Goal: Answer question/provide support

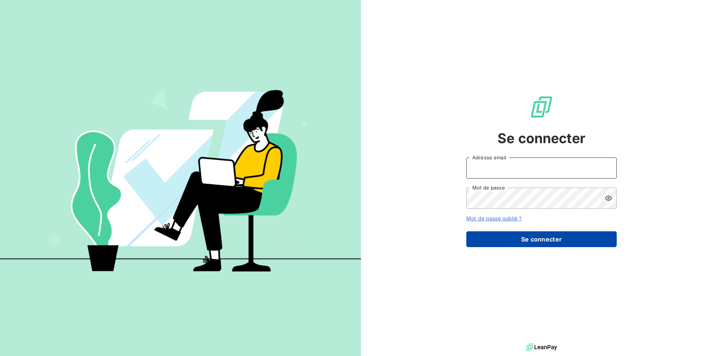
type input "[EMAIL_ADDRESS][DOMAIN_NAME]"
click at [515, 240] on button "Se connecter" at bounding box center [542, 239] width 151 height 16
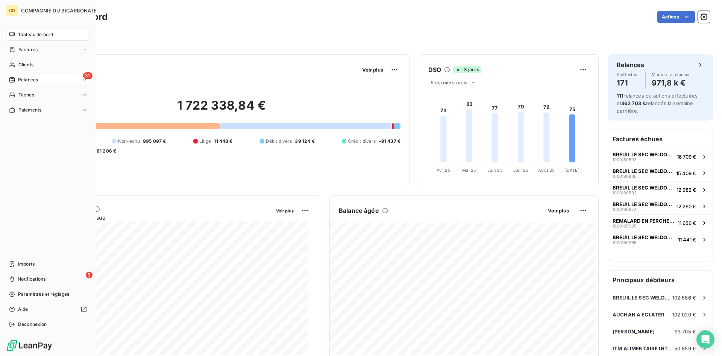
click at [12, 79] on icon at bounding box center [11, 79] width 5 height 5
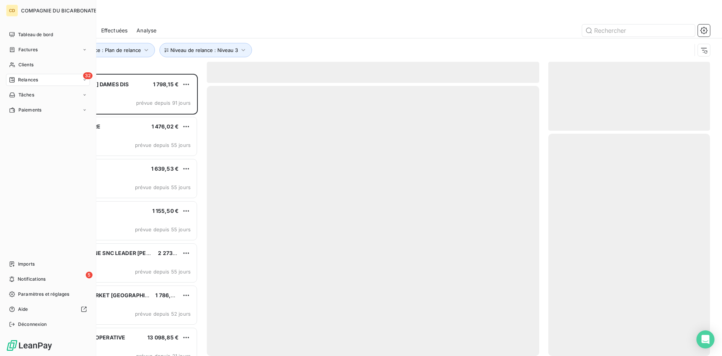
scroll to position [276, 156]
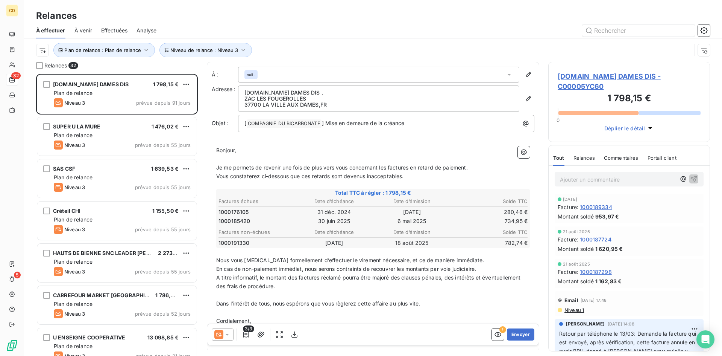
click at [114, 29] on span "Effectuées" at bounding box center [114, 31] width 27 height 8
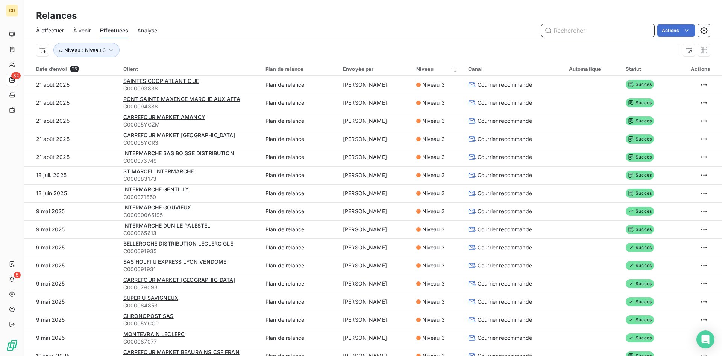
click at [571, 30] on input "text" at bounding box center [598, 30] width 113 height 12
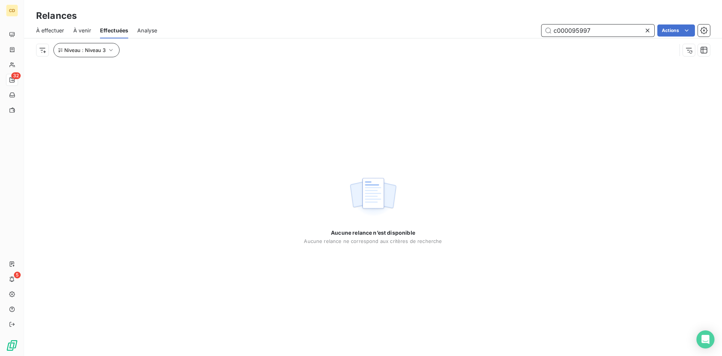
type input "c000095997"
click at [109, 49] on icon "button" at bounding box center [111, 50] width 8 height 8
click at [240, 68] on icon at bounding box center [240, 70] width 8 height 8
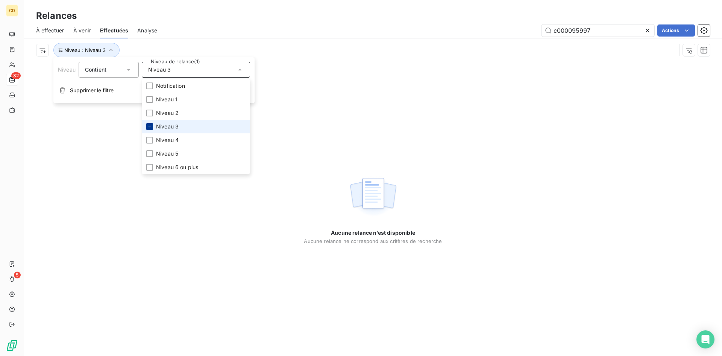
click at [149, 127] on icon at bounding box center [150, 127] width 2 height 2
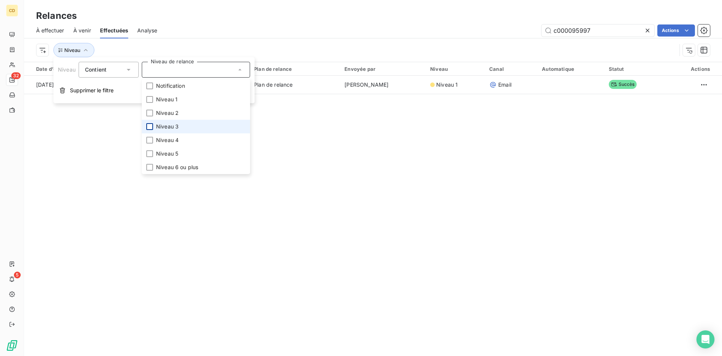
click at [331, 38] on div "Niveau" at bounding box center [373, 49] width 674 height 23
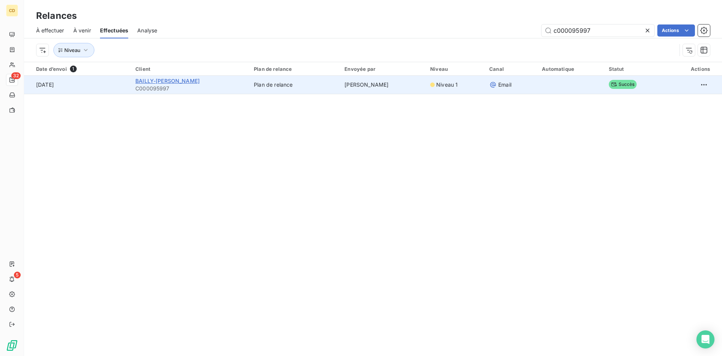
click at [172, 83] on span "BAILLY-[PERSON_NAME]" at bounding box center [167, 81] width 64 height 6
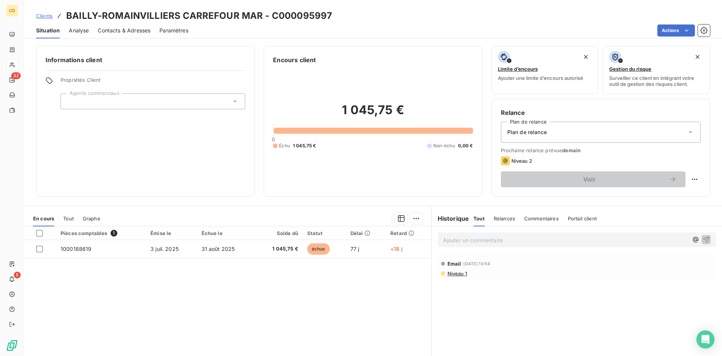
click at [461, 240] on p "Ajouter un commentaire ﻿" at bounding box center [565, 239] width 245 height 9
click at [445, 244] on p "EG : réponse du client et info transmise à l'ADV" at bounding box center [565, 239] width 245 height 9
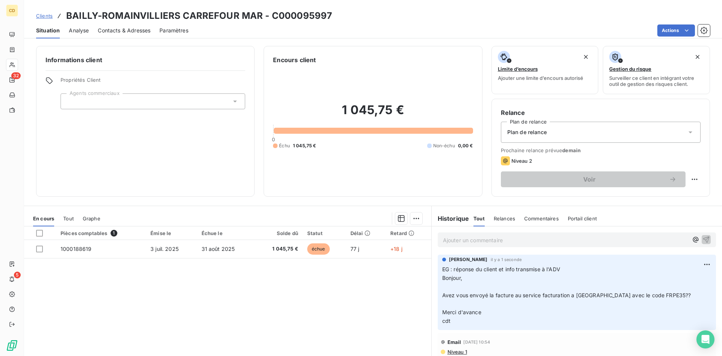
click at [455, 239] on p "Ajouter un commentaire ﻿" at bounding box center [565, 239] width 245 height 9
click at [446, 244] on p "EG: retour sur l'adresse de facturation / transmise aux ADV" at bounding box center [565, 239] width 245 height 9
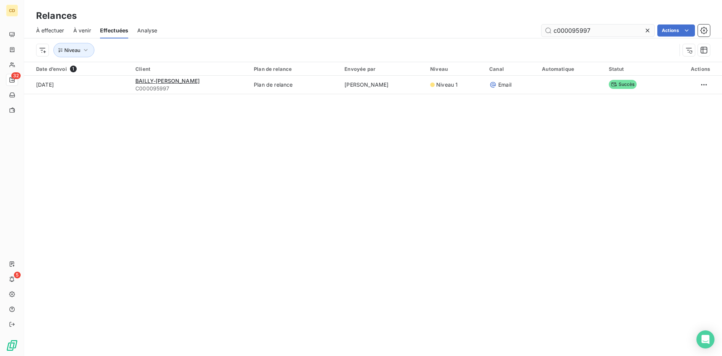
drag, startPoint x: 603, startPoint y: 31, endPoint x: 570, endPoint y: 30, distance: 32.7
click at [570, 30] on input "c000095997" at bounding box center [598, 30] width 113 height 12
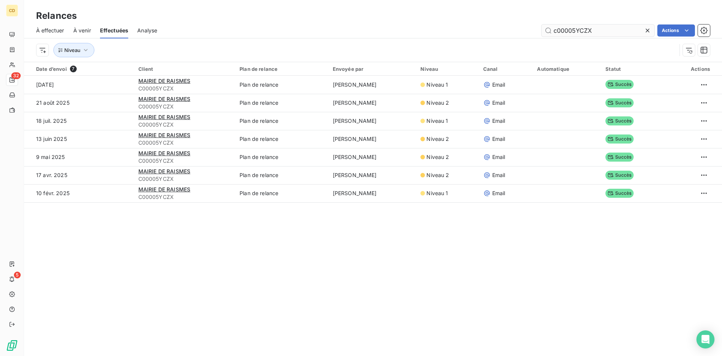
type input "c00005YCZX"
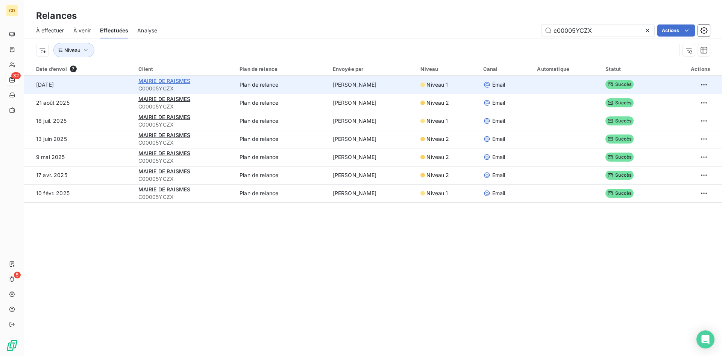
click at [165, 81] on span "MAIRIE DE RAISMES" at bounding box center [164, 81] width 52 height 6
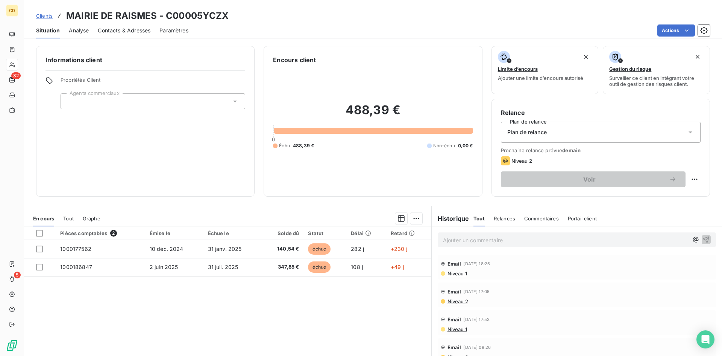
click at [455, 272] on span "Niveau 1" at bounding box center [457, 273] width 20 height 6
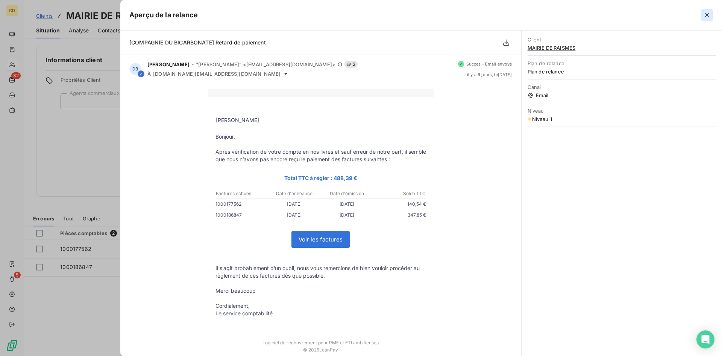
click at [709, 12] on icon "button" at bounding box center [708, 15] width 8 height 8
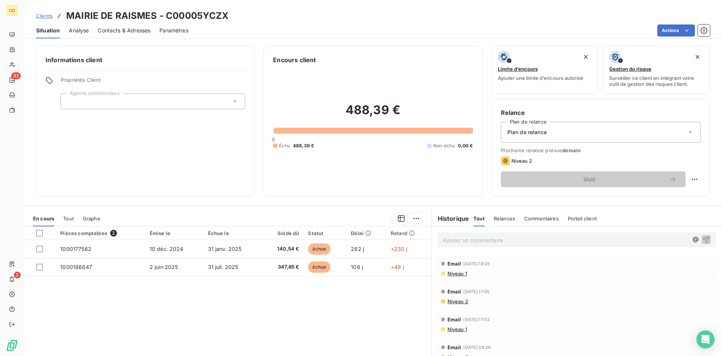
click at [480, 239] on p "Ajouter un commentaire ﻿" at bounding box center [565, 239] width 245 height 9
drag, startPoint x: 509, startPoint y: 241, endPoint x: 473, endPoint y: 238, distance: 37.0
click at [473, 238] on p "EG: réponse du client" at bounding box center [565, 239] width 245 height 9
click at [454, 244] on p "EG: réponse ADV" at bounding box center [565, 239] width 245 height 9
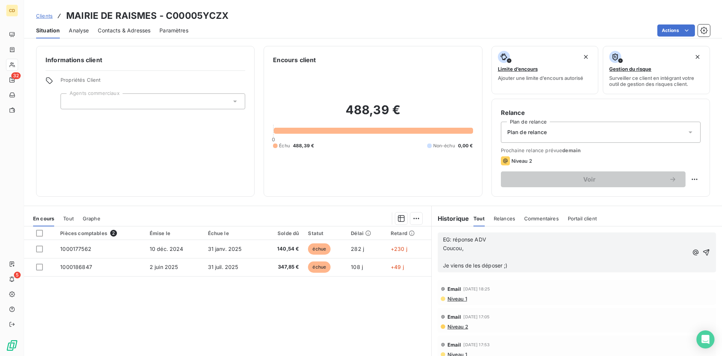
click at [443, 258] on p "﻿" at bounding box center [565, 256] width 245 height 9
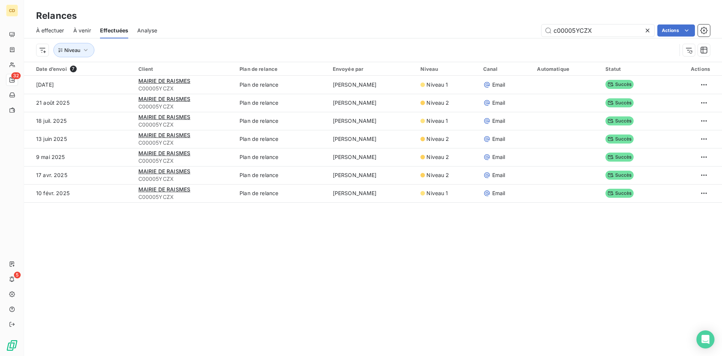
drag, startPoint x: 596, startPoint y: 29, endPoint x: 514, endPoint y: 29, distance: 82.4
click at [514, 29] on div "c00005YCZX Actions" at bounding box center [438, 30] width 544 height 12
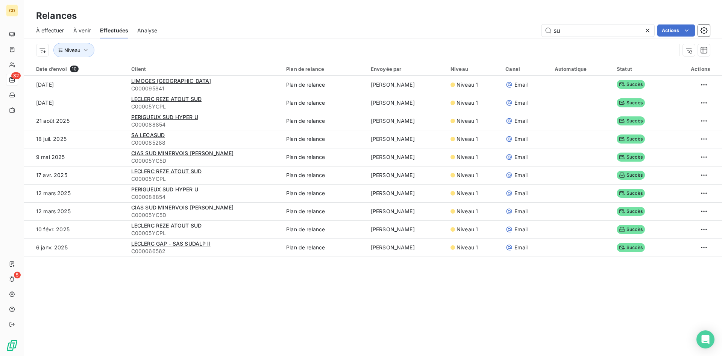
type input "s"
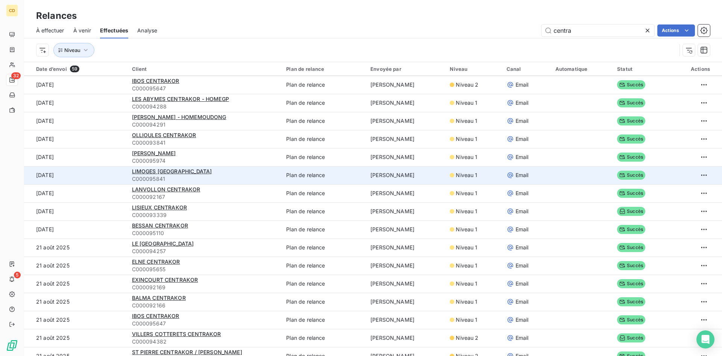
scroll to position [75, 0]
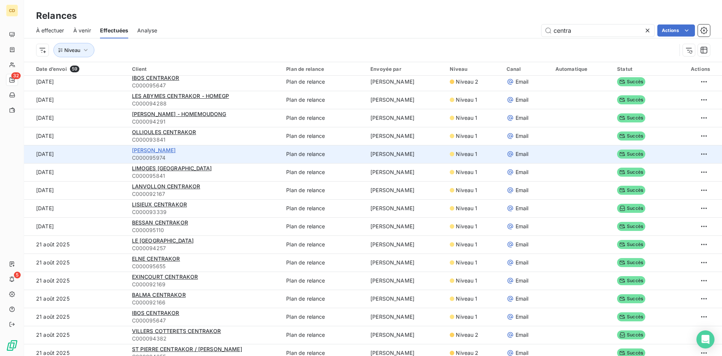
type input "centra"
click at [153, 150] on span "[PERSON_NAME]" at bounding box center [154, 150] width 44 height 6
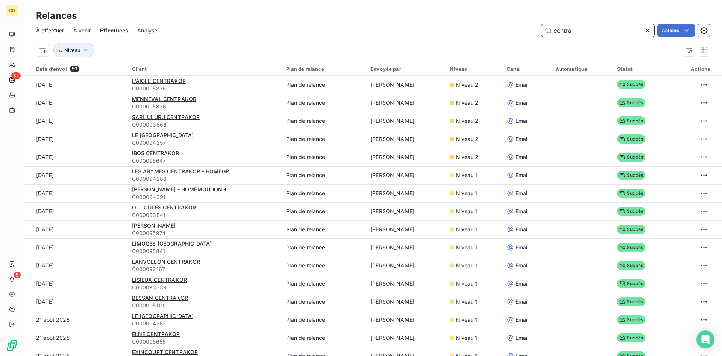
drag, startPoint x: 546, startPoint y: 30, endPoint x: 514, endPoint y: 30, distance: 32.4
click at [514, 30] on div "centra Actions" at bounding box center [438, 30] width 544 height 12
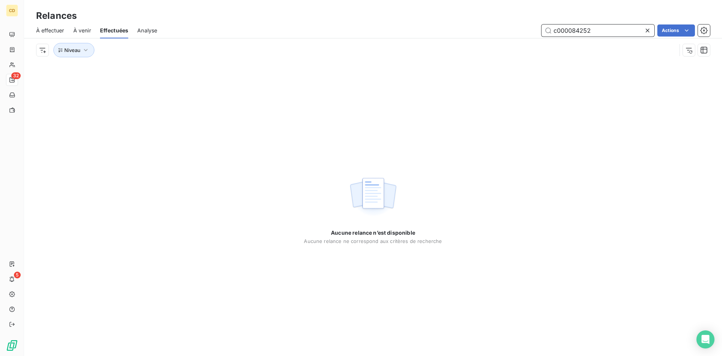
drag, startPoint x: 594, startPoint y: 29, endPoint x: 480, endPoint y: 30, distance: 114.0
click at [480, 30] on div "c000084252 Actions" at bounding box center [438, 30] width 544 height 12
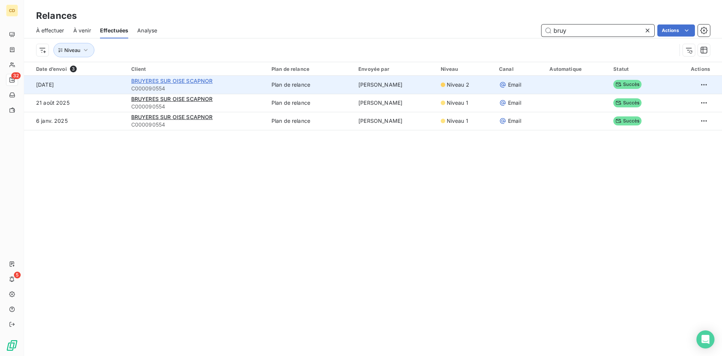
type input "bruy"
click at [161, 83] on span "BRUYERES SUR OISE SCAPNOR" at bounding box center [172, 81] width 82 height 6
